Goal: Information Seeking & Learning: Learn about a topic

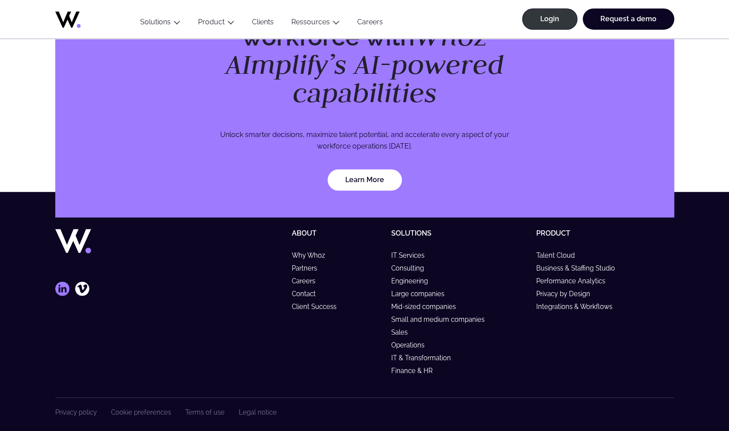
click at [61, 282] on icon at bounding box center [62, 289] width 14 height 14
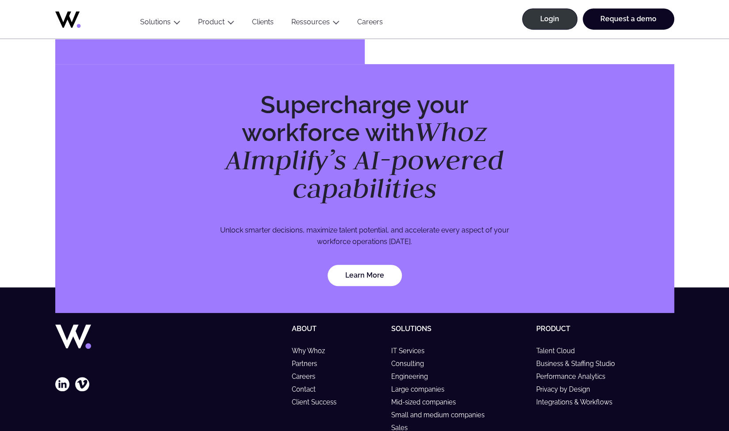
scroll to position [2435, 0]
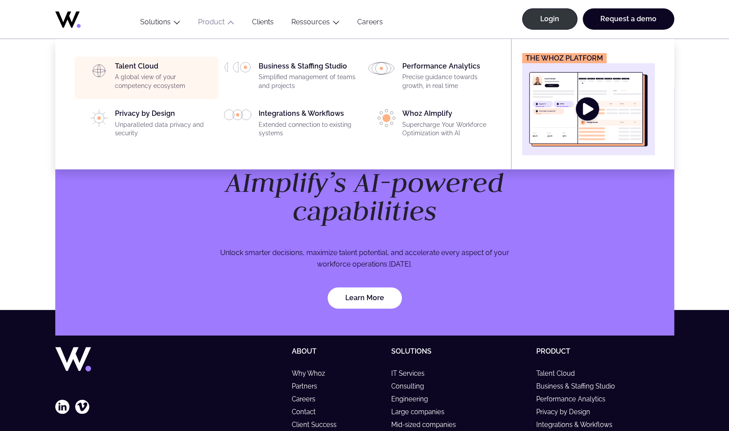
click at [161, 87] on p "A global view of your competency ecosystem" at bounding box center [164, 81] width 98 height 17
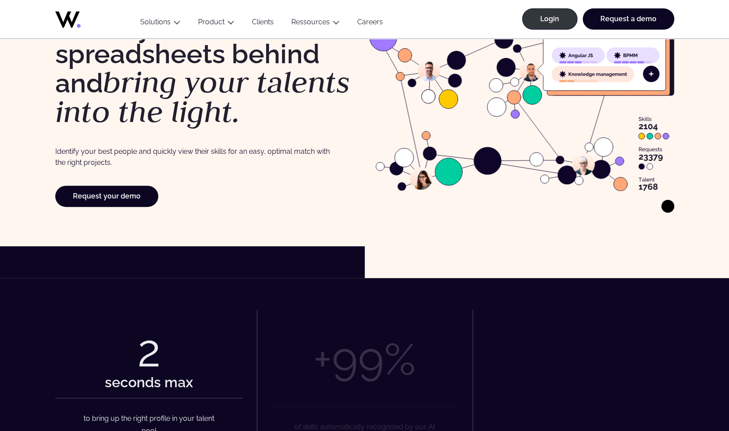
scroll to position [177, 0]
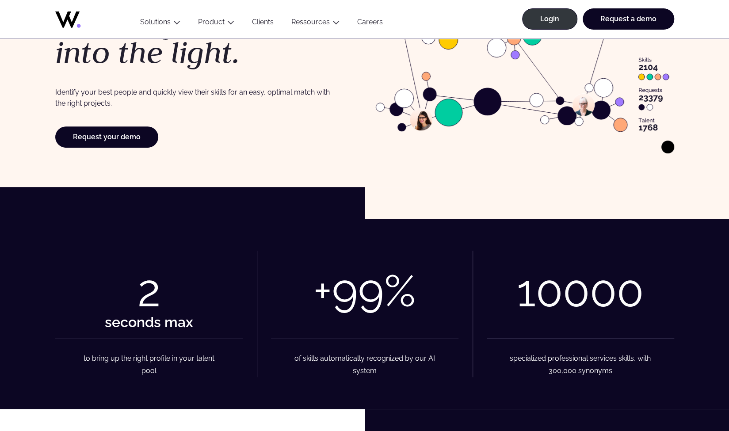
click at [161, 88] on p "Identify your best people and quickly view their skills for an easy, optimal ma…" at bounding box center [192, 98] width 275 height 23
drag, startPoint x: 161, startPoint y: 88, endPoint x: 254, endPoint y: 91, distance: 92.9
click at [254, 91] on p "Identify your best people and quickly view their skills for an easy, optimal ma…" at bounding box center [192, 98] width 275 height 23
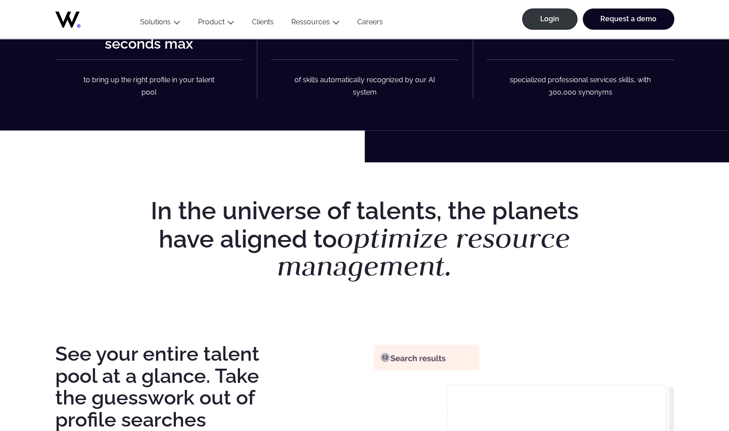
scroll to position [648, 0]
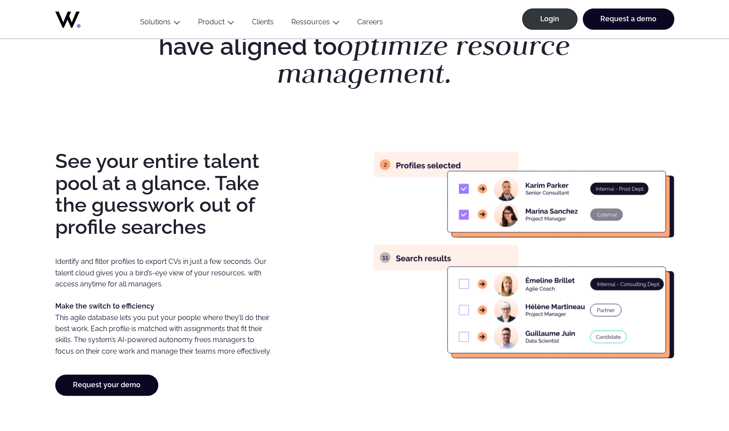
click at [464, 196] on image at bounding box center [524, 254] width 301 height 209
drag, startPoint x: 466, startPoint y: 234, endPoint x: 465, endPoint y: 291, distance: 57.5
click at [465, 291] on image at bounding box center [524, 254] width 301 height 209
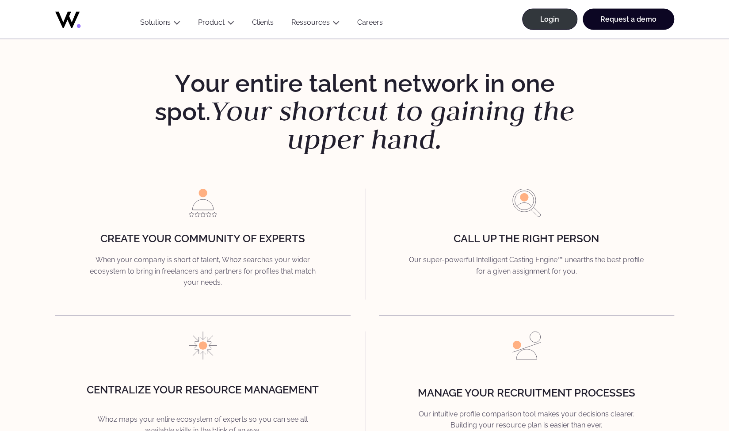
scroll to position [1179, 0]
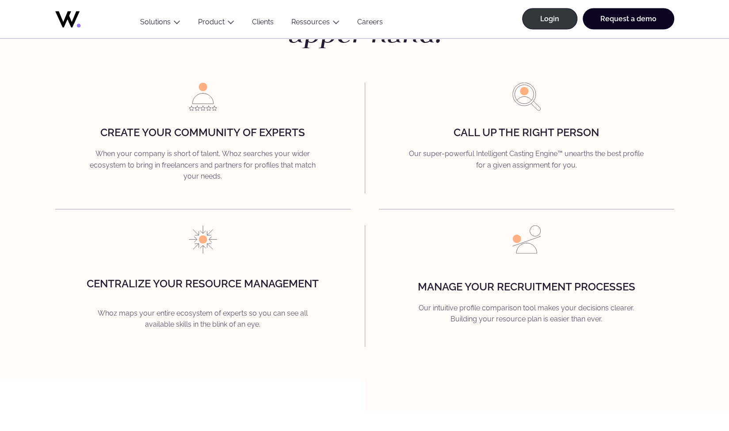
click at [218, 169] on p "When your company is short of talent, Whoz searches your wider ecosystem to bri…" at bounding box center [203, 165] width 266 height 34
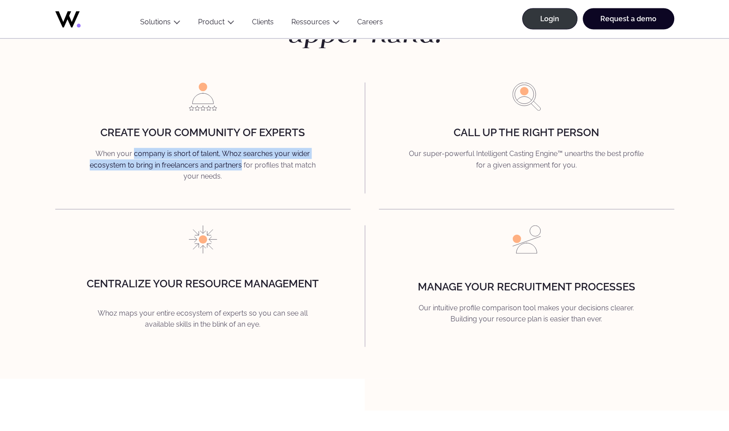
drag, startPoint x: 218, startPoint y: 169, endPoint x: 152, endPoint y: 152, distance: 68.1
click at [152, 152] on p "When your company is short of talent, Whoz searches your wider ecosystem to bri…" at bounding box center [203, 165] width 266 height 34
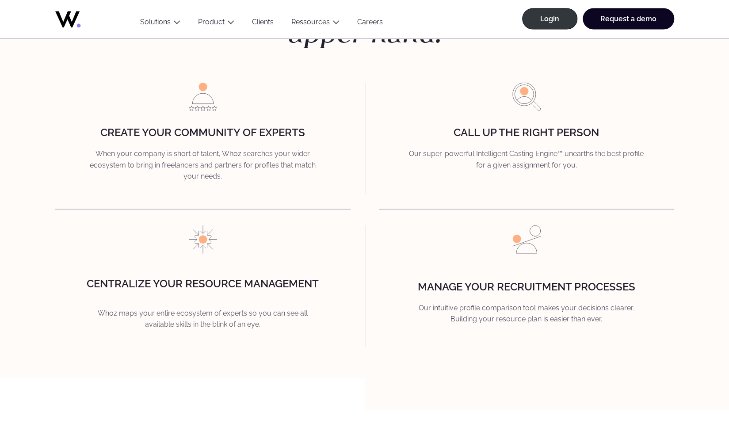
click at [100, 152] on p "When your company is short of talent, Whoz searches your wider ecosystem to bri…" at bounding box center [203, 165] width 266 height 34
click at [124, 153] on p "When your company is short of talent, Whoz searches your wider ecosystem to bri…" at bounding box center [203, 165] width 266 height 34
drag, startPoint x: 125, startPoint y: 153, endPoint x: 136, endPoint y: 156, distance: 11.5
click at [136, 156] on p "When your company is short of talent, Whoz searches your wider ecosystem to bri…" at bounding box center [203, 165] width 266 height 34
click at [126, 153] on p "When your company is short of talent, Whoz searches your wider ecosystem to bri…" at bounding box center [203, 165] width 266 height 34
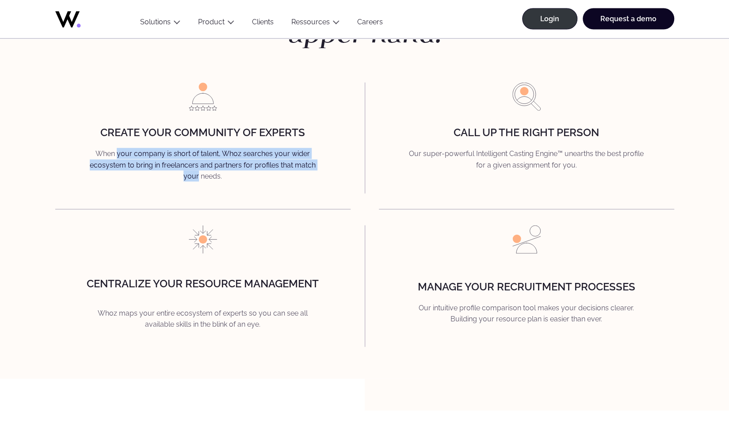
drag, startPoint x: 126, startPoint y: 153, endPoint x: 195, endPoint y: 172, distance: 71.6
click at [195, 172] on p "When your company is short of talent, Whoz searches your wider ecosystem to bri…" at bounding box center [203, 165] width 266 height 34
drag, startPoint x: 195, startPoint y: 172, endPoint x: 122, endPoint y: 147, distance: 77.3
click at [122, 147] on div "Create your community of experts When your company is short of talent, Whoz sea…" at bounding box center [202, 138] width 295 height 111
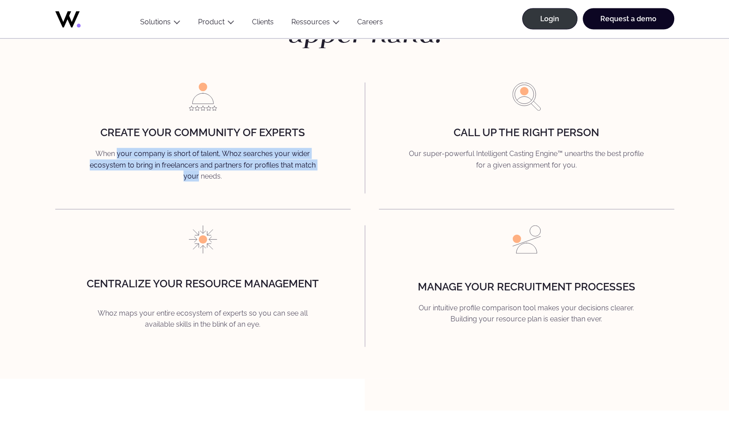
click at [122, 147] on div "Create your community of experts When your company is short of talent, Whoz sea…" at bounding box center [202, 138] width 295 height 111
drag, startPoint x: 122, startPoint y: 147, endPoint x: 186, endPoint y: 175, distance: 69.9
click at [186, 175] on div "Create your community of experts When your company is short of talent, Whoz sea…" at bounding box center [202, 138] width 295 height 111
click at [186, 175] on p "When your company is short of talent, Whoz searches your wider ecosystem to bri…" at bounding box center [203, 165] width 266 height 34
drag, startPoint x: 186, startPoint y: 175, endPoint x: 125, endPoint y: 153, distance: 64.5
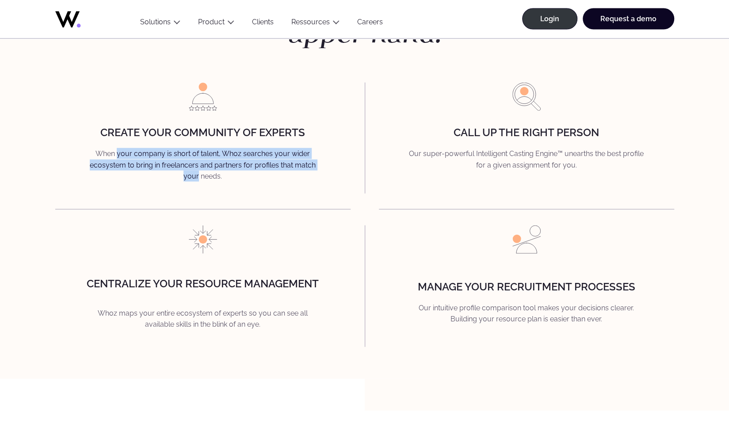
click at [125, 153] on p "When your company is short of talent, Whoz searches your wider ecosystem to bri…" at bounding box center [203, 165] width 266 height 34
drag, startPoint x: 125, startPoint y: 153, endPoint x: 182, endPoint y: 175, distance: 61.2
click at [182, 175] on p "When your company is short of talent, Whoz searches your wider ecosystem to bri…" at bounding box center [203, 165] width 266 height 34
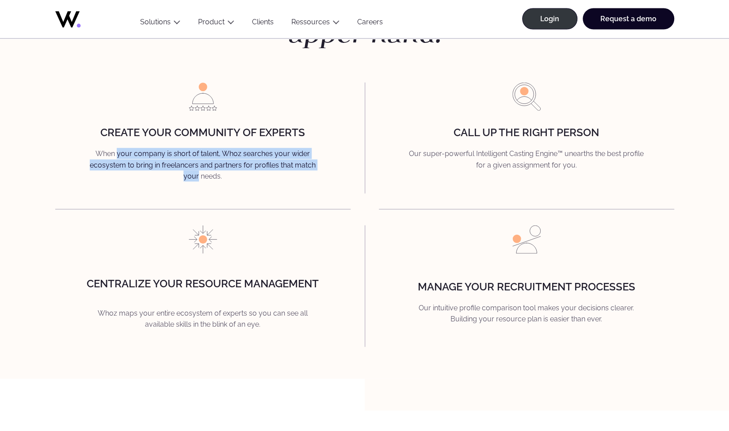
drag, startPoint x: 182, startPoint y: 175, endPoint x: 128, endPoint y: 154, distance: 57.8
click at [128, 154] on p "When your company is short of talent, Whoz searches your wider ecosystem to bri…" at bounding box center [203, 165] width 266 height 34
drag, startPoint x: 128, startPoint y: 154, endPoint x: 180, endPoint y: 174, distance: 54.9
click at [180, 174] on p "When your company is short of talent, Whoz searches your wider ecosystem to bri…" at bounding box center [203, 165] width 266 height 34
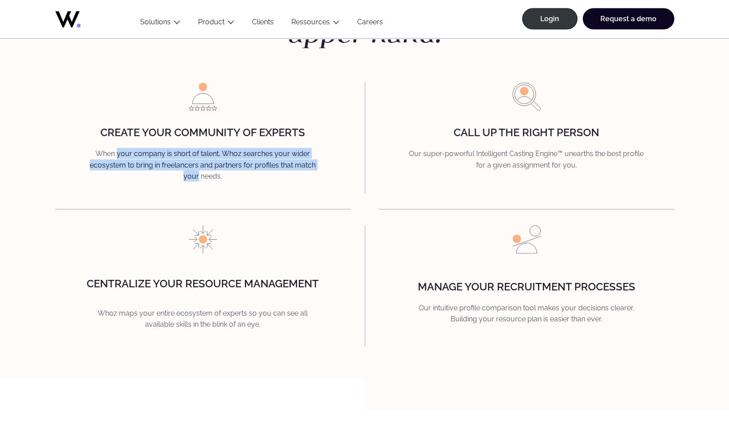
click at [180, 174] on p "When your company is short of talent, Whoz searches your wider ecosystem to bri…" at bounding box center [203, 165] width 266 height 34
drag, startPoint x: 180, startPoint y: 174, endPoint x: 129, endPoint y: 157, distance: 53.3
click at [129, 157] on p "When your company is short of talent, Whoz searches your wider ecosystem to bri…" at bounding box center [203, 165] width 266 height 34
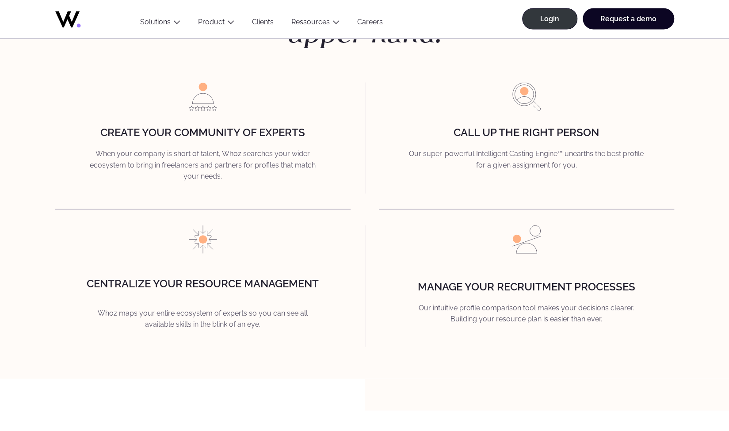
click at [129, 157] on p "When your company is short of talent, Whoz searches your wider ecosystem to bri…" at bounding box center [203, 165] width 266 height 34
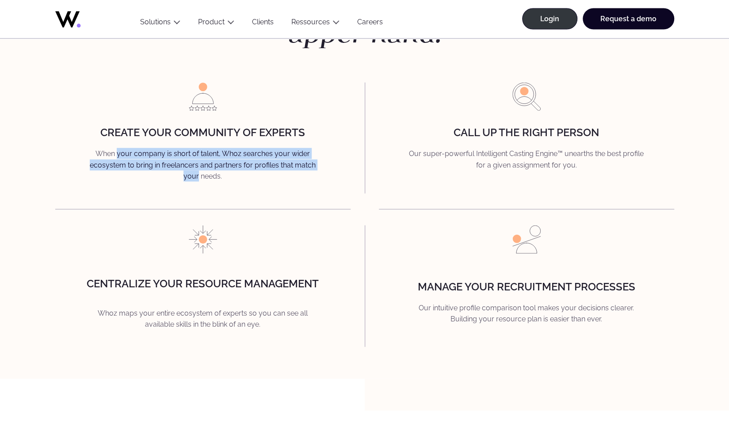
drag, startPoint x: 129, startPoint y: 157, endPoint x: 178, endPoint y: 179, distance: 53.8
click at [178, 179] on p "When your company is short of talent, Whoz searches your wider ecosystem to bri…" at bounding box center [203, 165] width 266 height 34
